Goal: Register for event/course

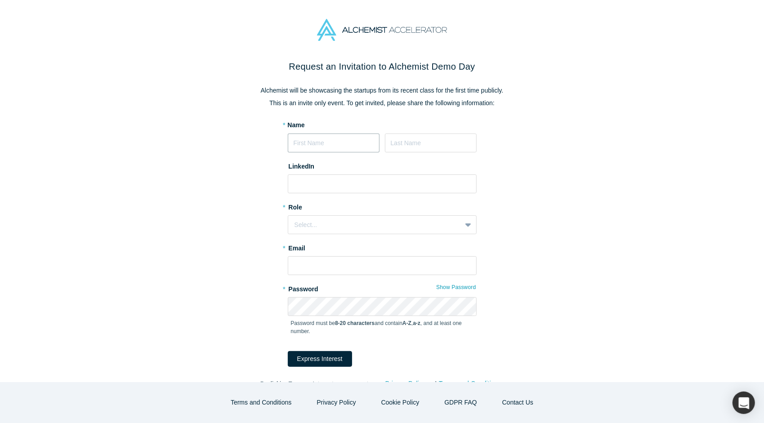
click at [349, 146] on input at bounding box center [334, 142] width 92 height 19
type input "[PERSON_NAME]"
click at [440, 214] on div "* Role option , selected. Select is focused , press Down to open the menu, Sele…" at bounding box center [382, 217] width 189 height 35
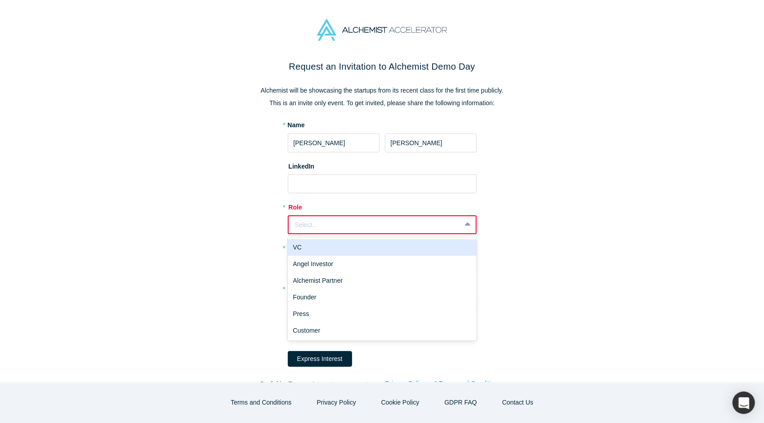
click at [438, 222] on div "Select..." at bounding box center [375, 224] width 160 height 9
click at [304, 250] on div "VC" at bounding box center [382, 247] width 189 height 17
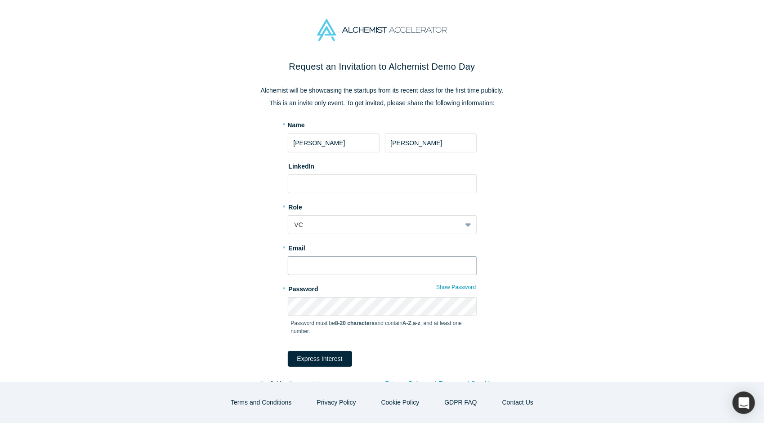
click at [322, 266] on input "text" at bounding box center [382, 265] width 189 height 19
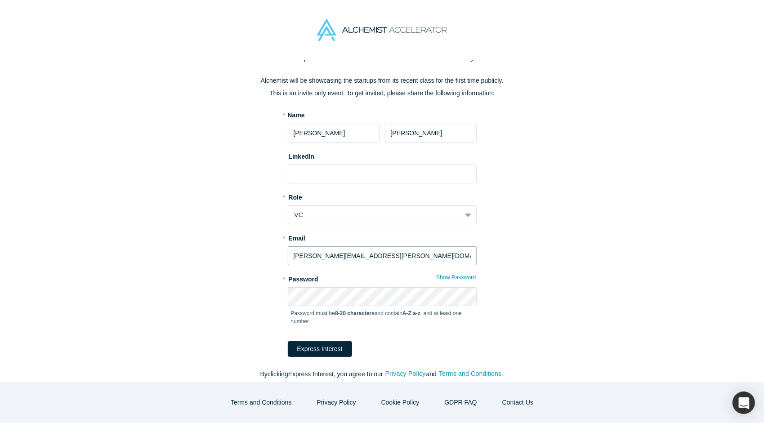
scroll to position [15, 0]
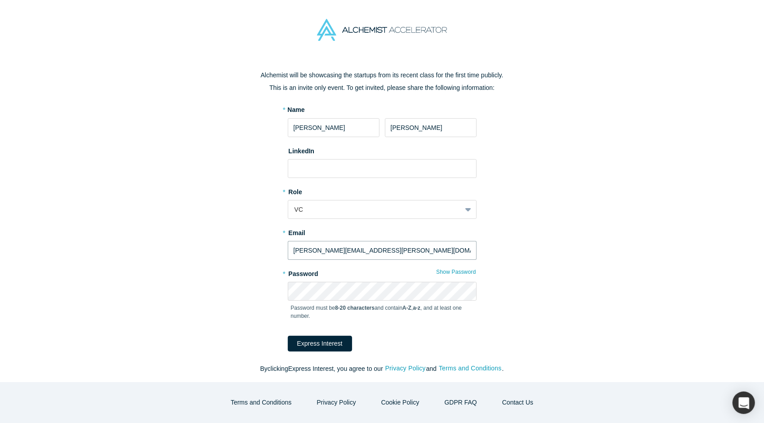
type input "[PERSON_NAME][EMAIL_ADDRESS][PERSON_NAME][DOMAIN_NAME]"
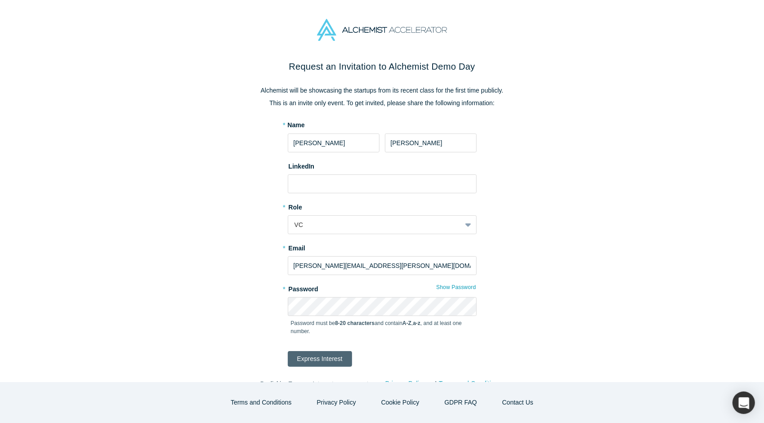
click at [332, 361] on button "Express Interest" at bounding box center [320, 359] width 64 height 16
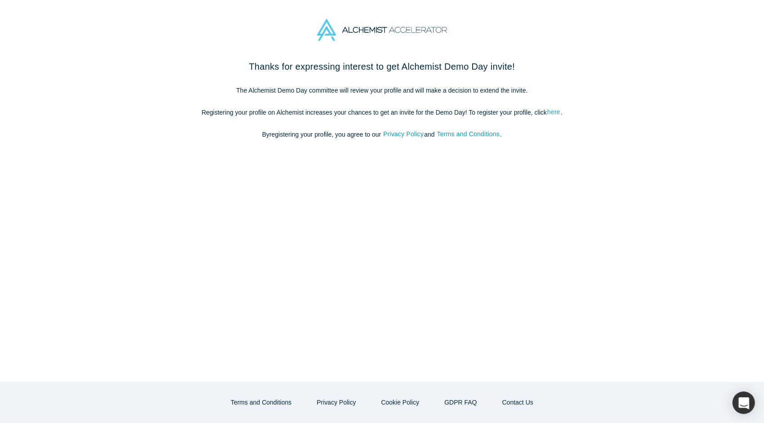
click at [548, 111] on link "here" at bounding box center [553, 112] width 14 height 10
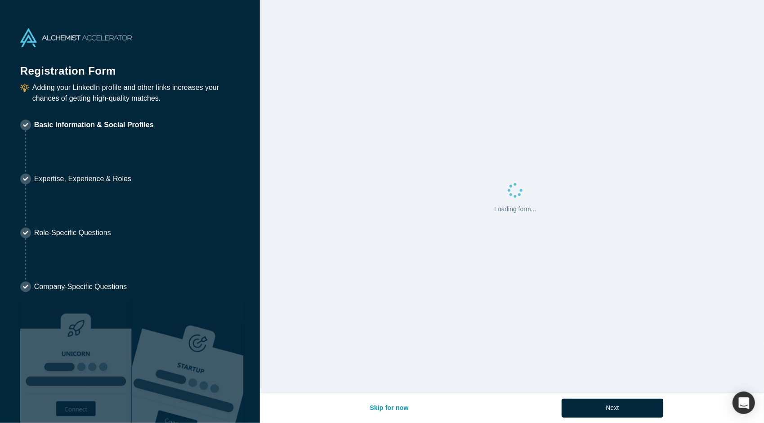
select select "US"
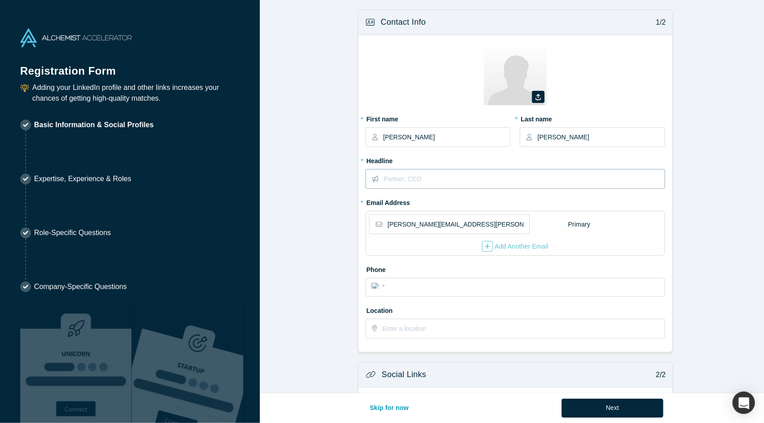
click at [437, 182] on input "text" at bounding box center [524, 178] width 280 height 19
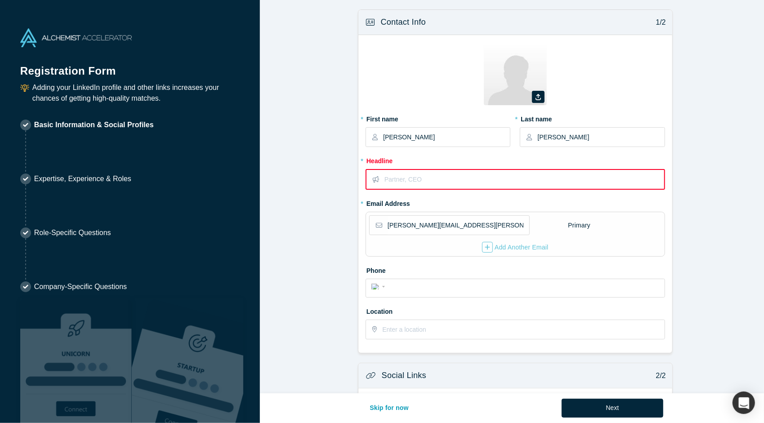
click at [296, 136] on form "Contact Info 1/2 Zoom Save Remove Upload New * First name Ryan * Last name Kowa…" at bounding box center [515, 278] width 511 height 538
click at [451, 179] on input "text" at bounding box center [523, 179] width 279 height 19
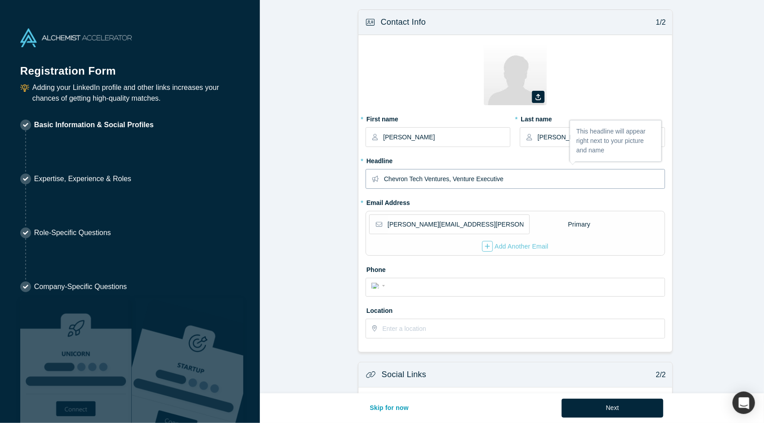
type input "Chevron Tech Ventures, Venture Executive"
click at [703, 243] on form "Contact Info 1/2 Zoom Save Remove Upload New * First name Ryan * Last name Kowa…" at bounding box center [515, 277] width 511 height 537
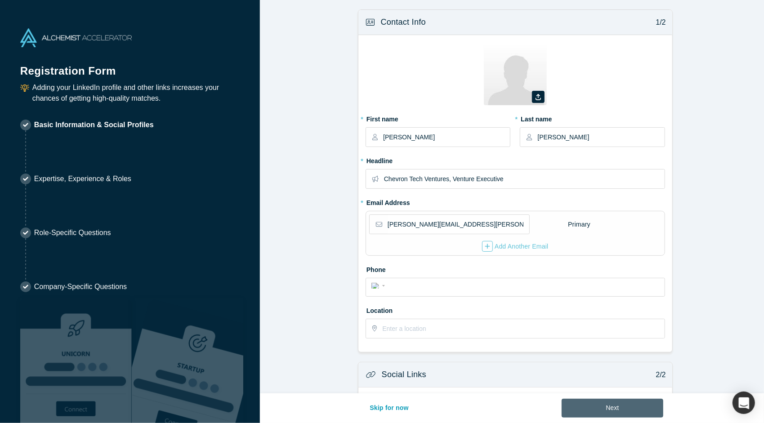
click at [603, 408] on button "Next" at bounding box center [612, 408] width 102 height 19
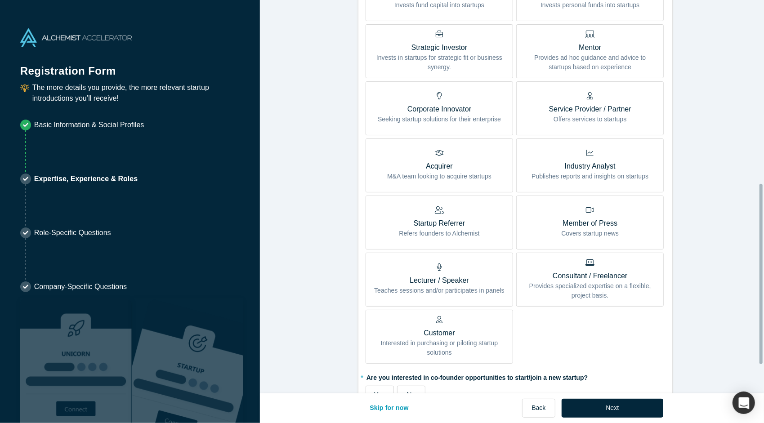
scroll to position [404, 0]
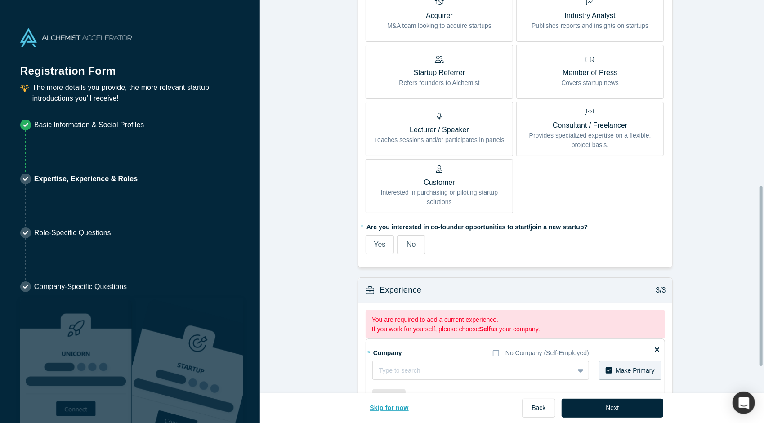
click at [382, 405] on button "Skip for now" at bounding box center [389, 408] width 58 height 19
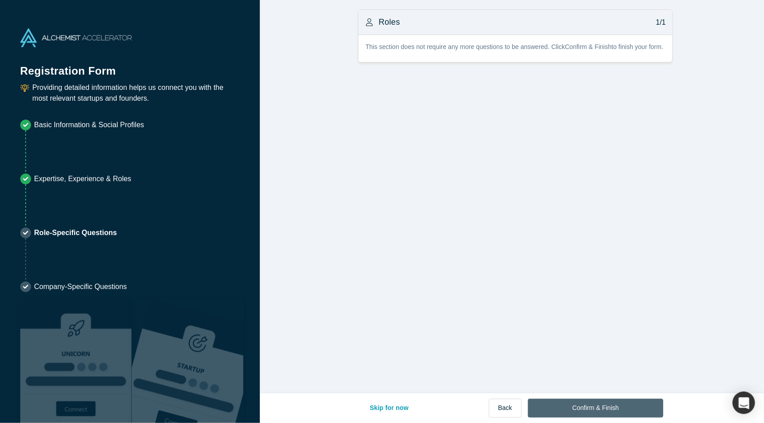
click at [626, 410] on button "Confirm & Finish" at bounding box center [595, 408] width 135 height 19
